Goal: Task Accomplishment & Management: Use online tool/utility

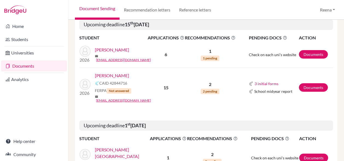
scroll to position [96, 0]
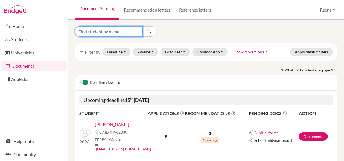
click at [130, 32] on input "Find student by name..." at bounding box center [109, 31] width 68 height 10
type input "Antara"
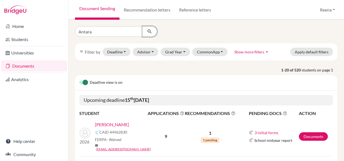
click at [149, 31] on icon "submit" at bounding box center [149, 31] width 5 height 5
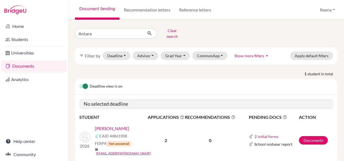
scroll to position [13, 0]
